Goal: Task Accomplishment & Management: Manage account settings

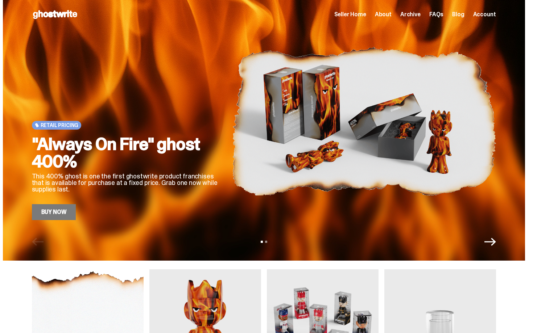
click at [346, 17] on span "Seller Home" at bounding box center [350, 15] width 32 height 6
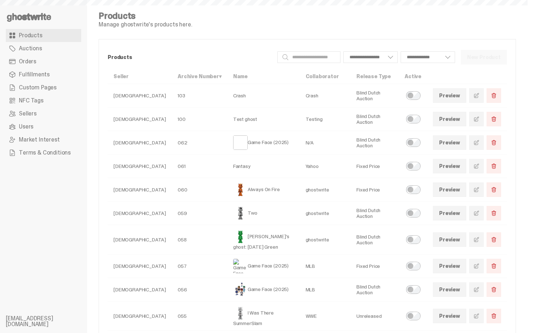
click at [28, 61] on span "Orders" at bounding box center [27, 62] width 17 height 6
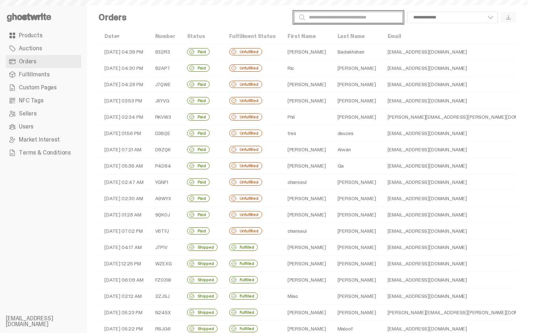
click at [322, 16] on input "Search" at bounding box center [348, 18] width 109 height 12
select select
type input "*******"
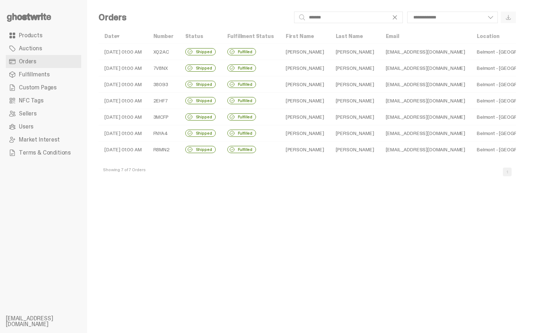
click at [357, 53] on td "Zuckerman" at bounding box center [355, 52] width 50 height 16
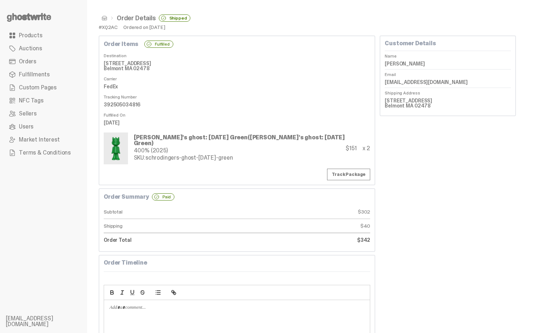
drag, startPoint x: 389, startPoint y: 100, endPoint x: 426, endPoint y: 99, distance: 36.6
click at [426, 99] on dd "485 Common St, Unit 411 Belmont MA 02478" at bounding box center [447, 103] width 126 height 16
click at [406, 65] on dd "Bernard Zuckerman" at bounding box center [447, 63] width 126 height 11
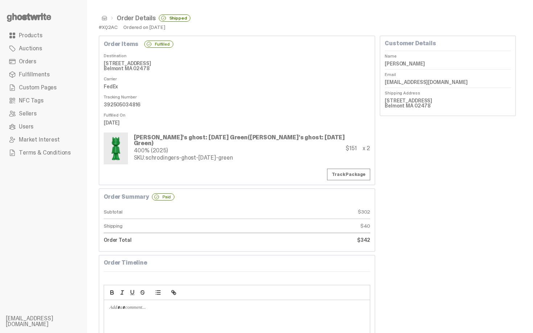
click at [406, 65] on dd "Bernard Zuckerman" at bounding box center [447, 63] width 126 height 11
copy dl "Bernard Zuckerman"
